Goal: Transaction & Acquisition: Purchase product/service

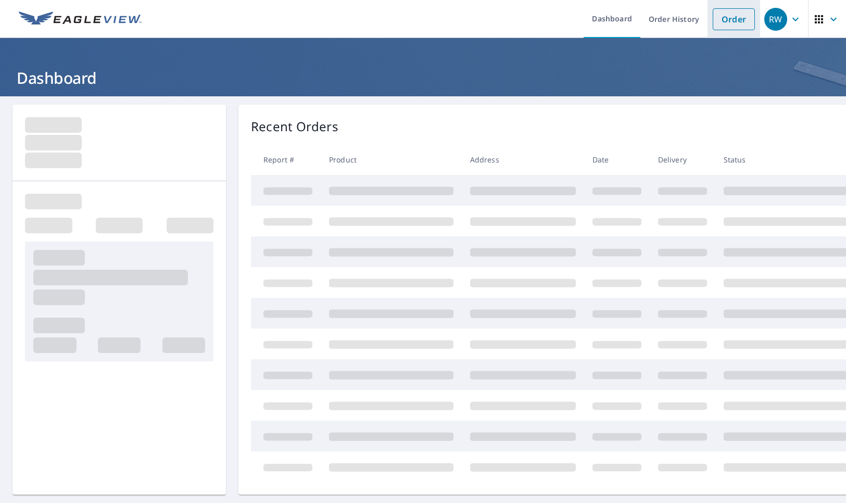
click at [727, 20] on link "Order" at bounding box center [734, 19] width 42 height 22
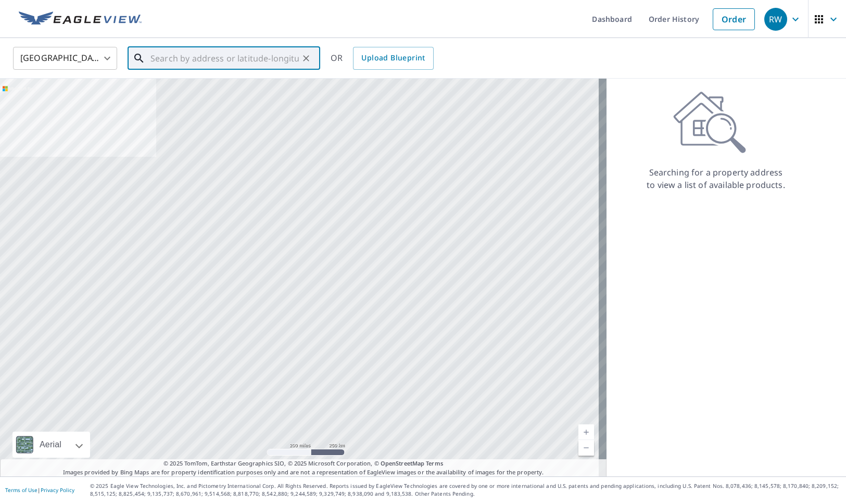
click at [155, 59] on input "text" at bounding box center [224, 58] width 148 height 29
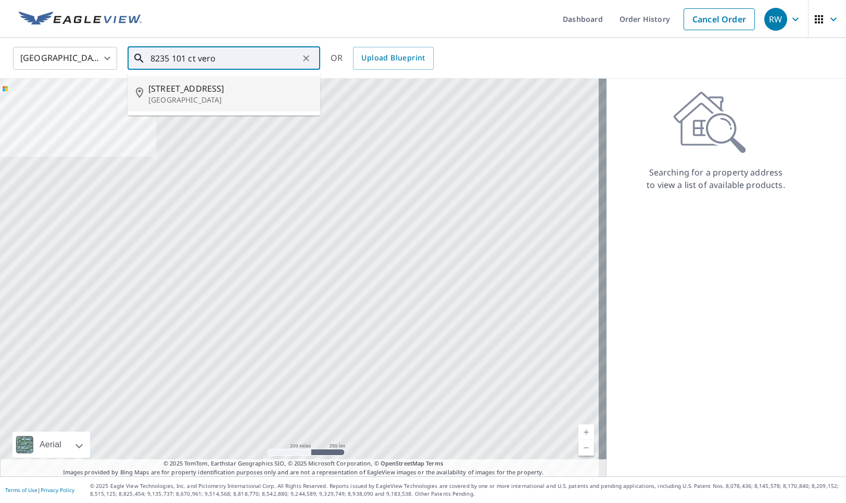
click at [227, 57] on input "8235 101 ct vero" at bounding box center [224, 58] width 148 height 29
click at [186, 88] on span "[STREET_ADDRESS]" at bounding box center [230, 88] width 164 height 12
type input "[STREET_ADDRESS]"
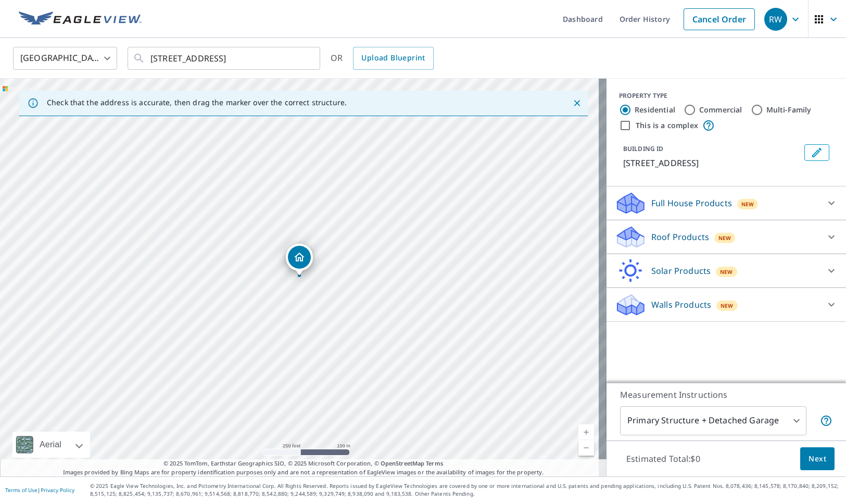
click at [825, 236] on icon at bounding box center [831, 237] width 12 height 12
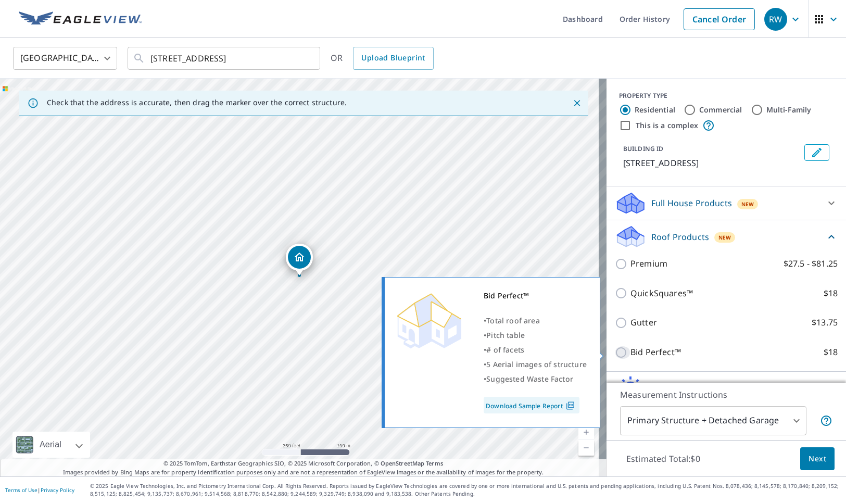
click at [615, 351] on input "Bid Perfect™ $18" at bounding box center [623, 352] width 16 height 12
checkbox input "true"
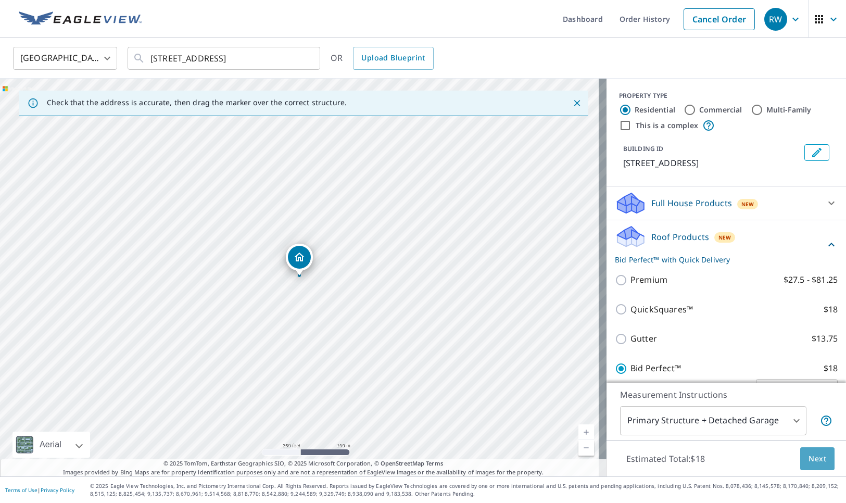
click at [810, 454] on span "Next" at bounding box center [818, 459] width 18 height 13
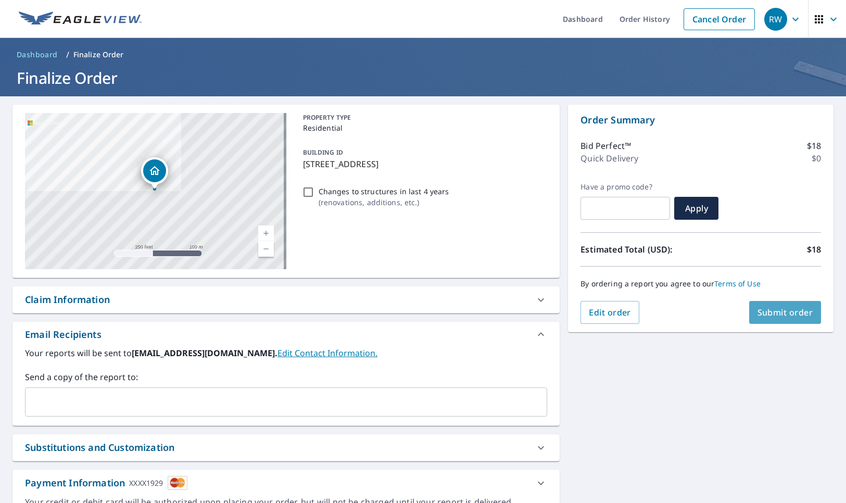
click at [768, 313] on span "Submit order" at bounding box center [786, 312] width 56 height 11
